Goal: Find specific page/section: Find specific page/section

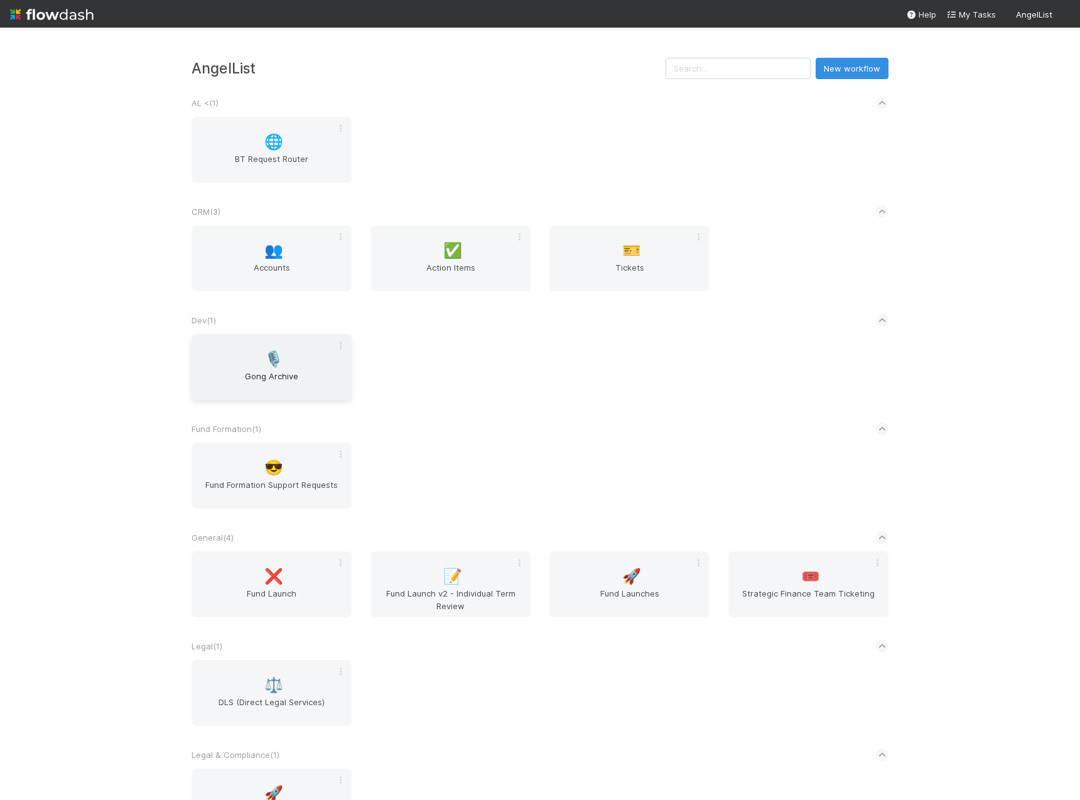
click at [264, 366] on span "🎙️" at bounding box center [273, 359] width 19 height 16
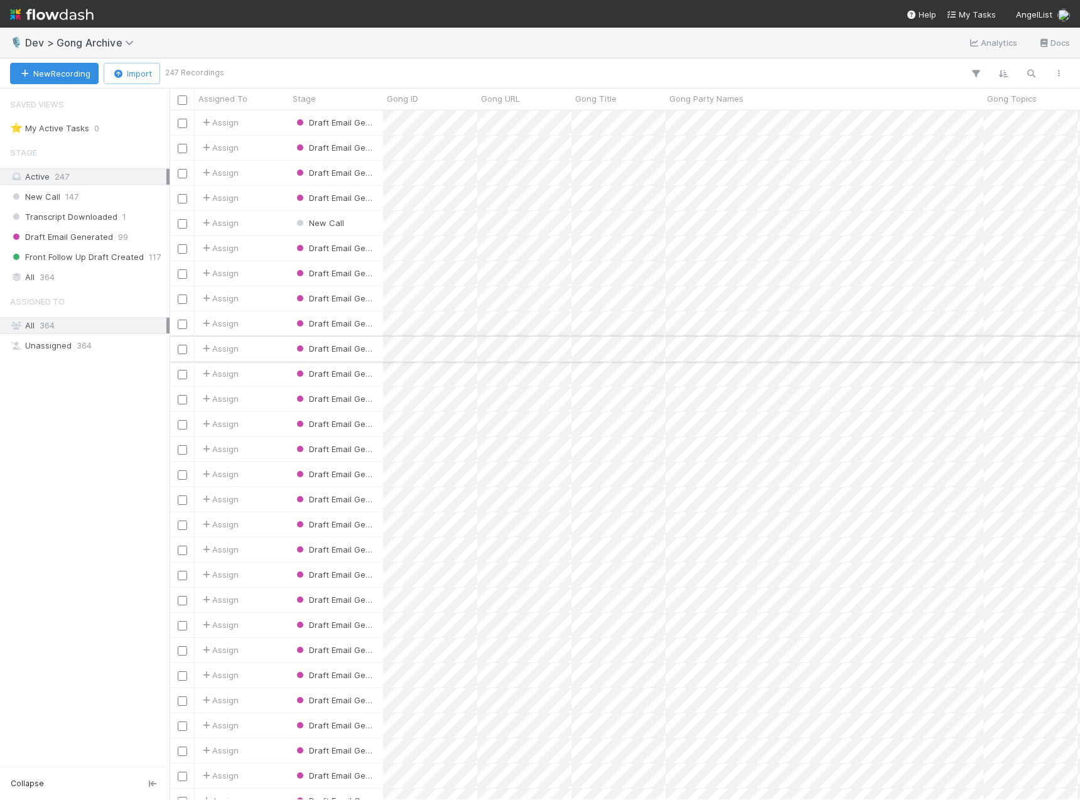
scroll to position [680, 901]
click at [62, 278] on div "All 364" at bounding box center [88, 277] width 156 height 16
click at [1030, 75] on icon "button" at bounding box center [1031, 73] width 13 height 11
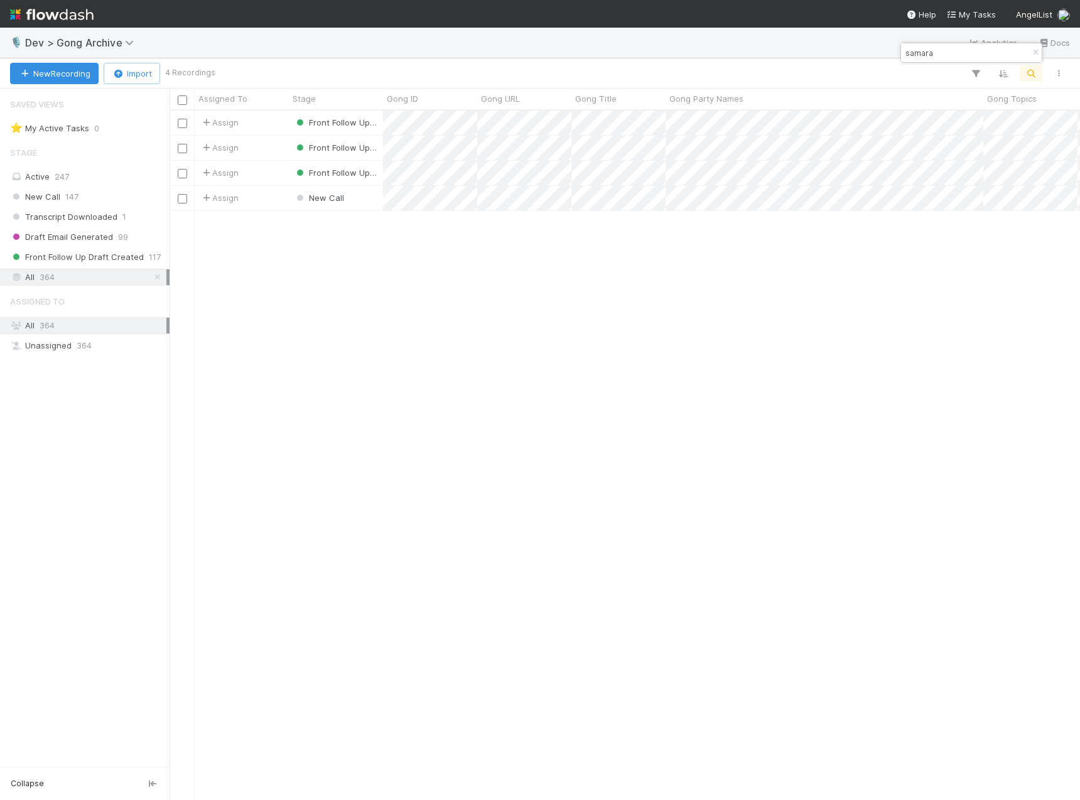
drag, startPoint x: 946, startPoint y: 53, endPoint x: 879, endPoint y: 52, distance: 66.6
click at [879, 52] on body "🎙️ Dev > Gong Archive Analytics Docs New Recording Import 4 Recordings Assigned…" at bounding box center [540, 400] width 1080 height 800
type input "s"
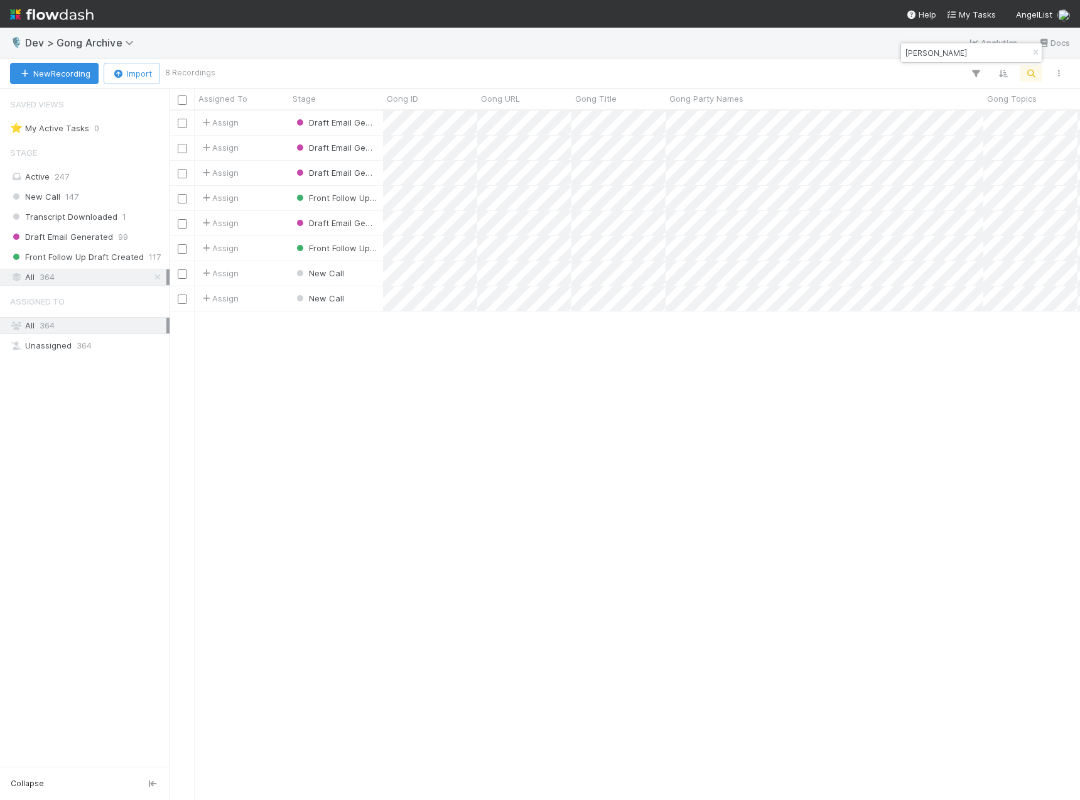
drag, startPoint x: 945, startPoint y: 51, endPoint x: 890, endPoint y: 53, distance: 54.7
click at [890, 53] on body "🎙️ Dev > Gong Archive Analytics Docs New Recording Import 8 Recordings Assigned…" at bounding box center [540, 400] width 1080 height 800
click at [909, 52] on input "[PERSON_NAME]" at bounding box center [966, 52] width 126 height 15
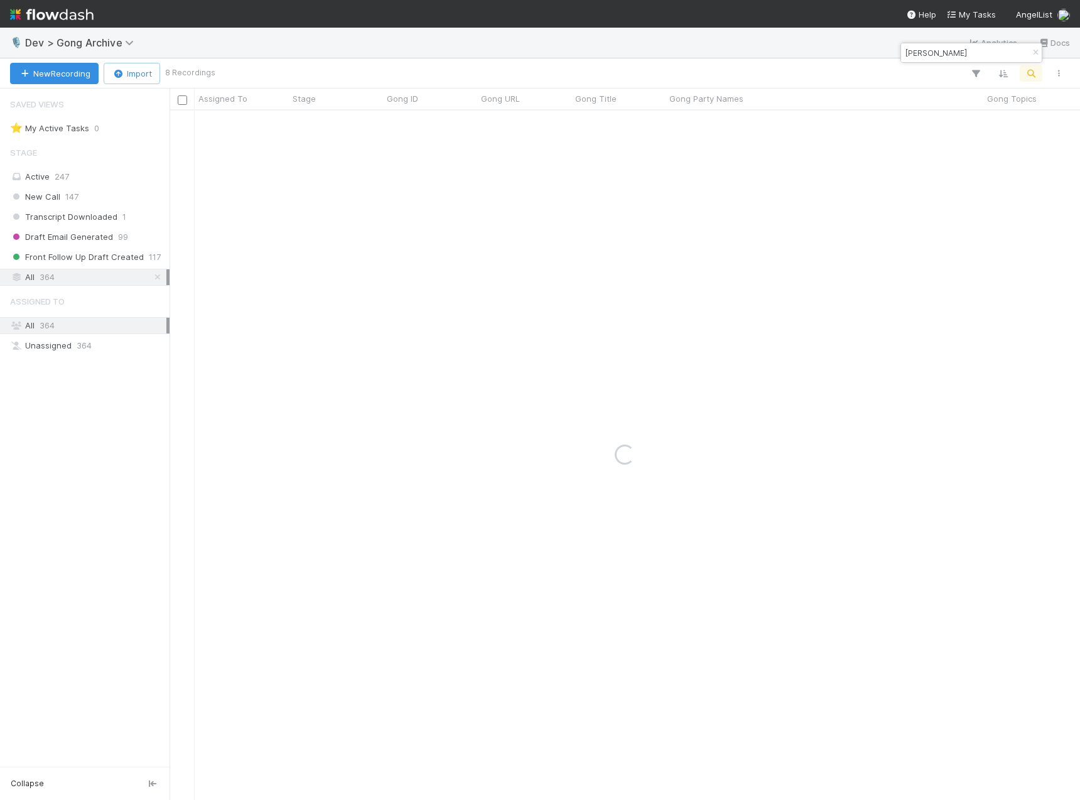
type input "[PERSON_NAME]"
